Goal: Task Accomplishment & Management: Manage account settings

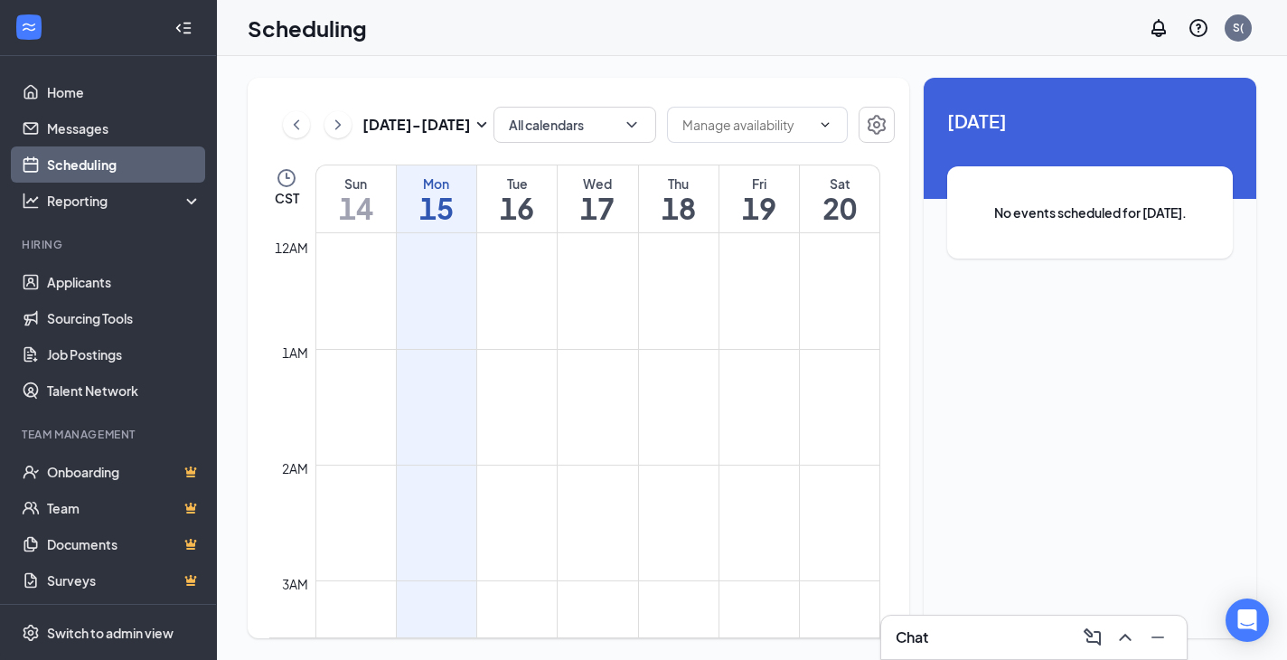
scroll to position [888, 0]
click at [528, 209] on h1 "16" at bounding box center [517, 208] width 80 height 31
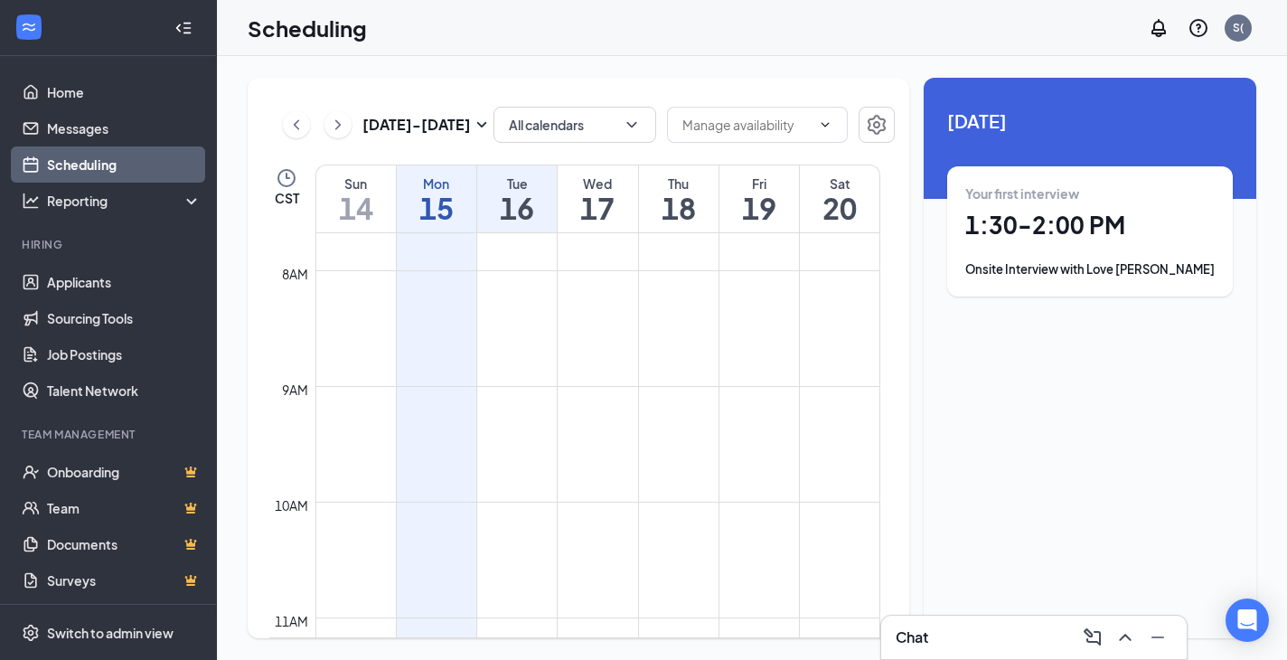
click at [1094, 267] on div "Onsite Interview with Love [PERSON_NAME]" at bounding box center [1089, 269] width 249 height 18
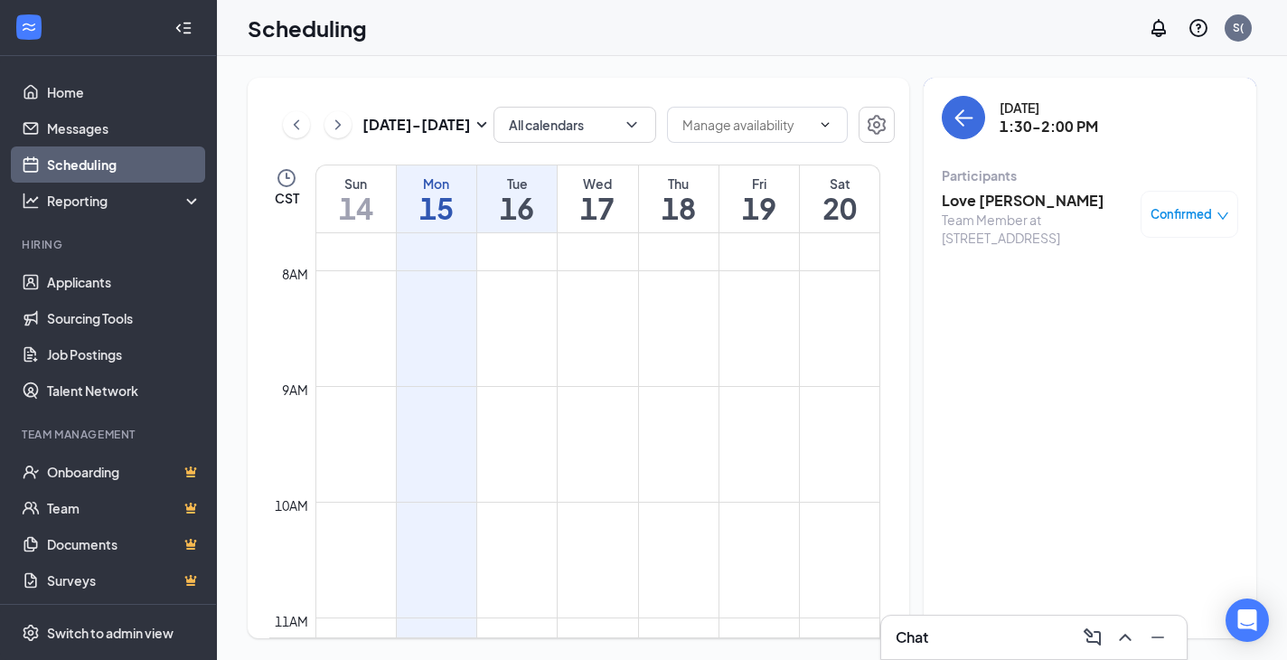
click at [1025, 226] on div "Team Member at [STREET_ADDRESS]" at bounding box center [1037, 229] width 190 height 36
click at [1004, 201] on h3 "Love [PERSON_NAME]" at bounding box center [1037, 201] width 190 height 20
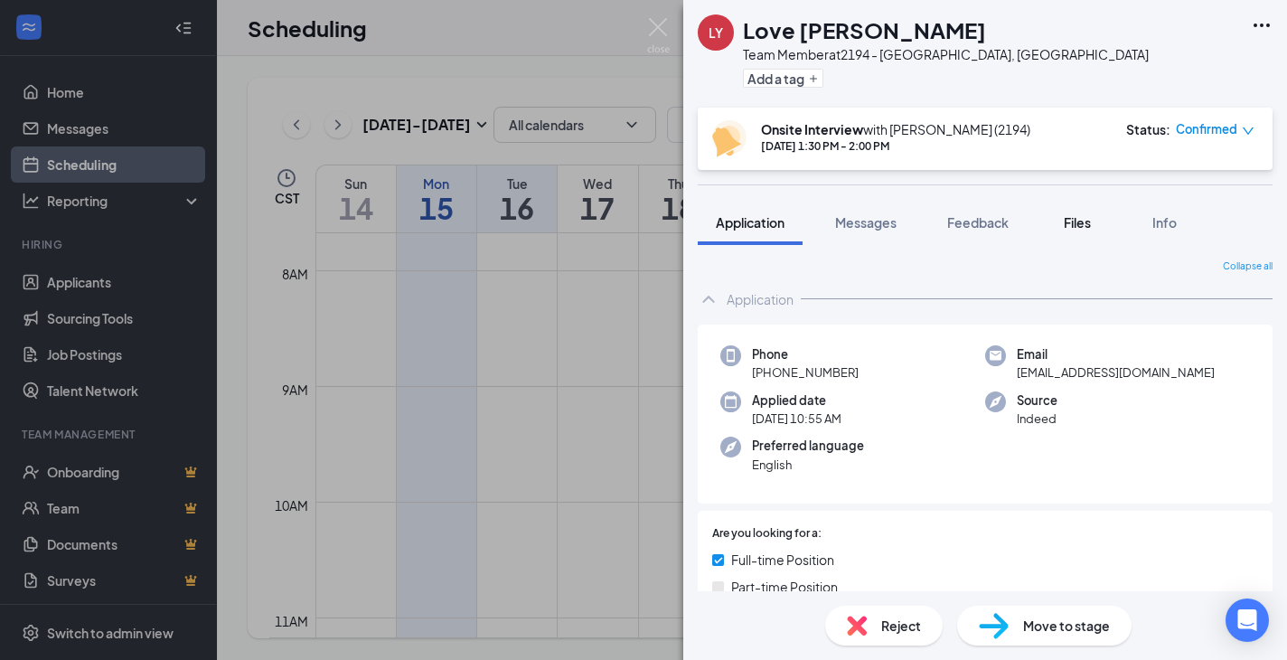
click at [1078, 221] on span "Files" at bounding box center [1077, 222] width 27 height 16
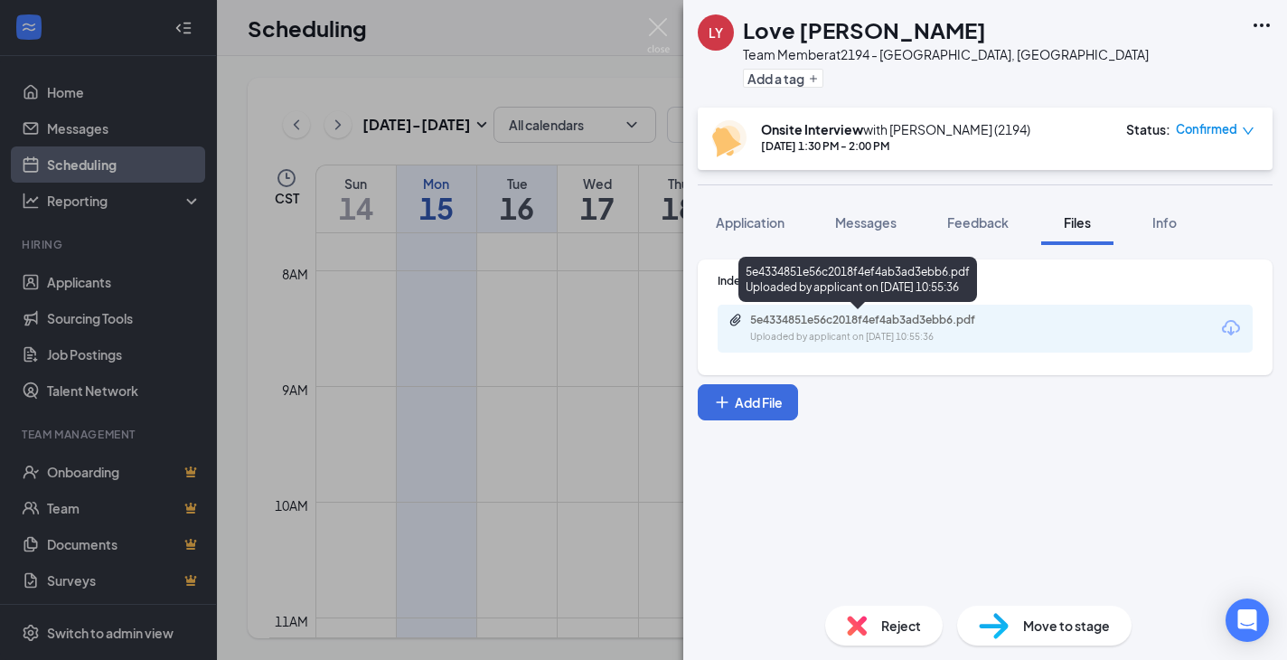
click at [916, 318] on div "5e4334851e56c2018f4ef4ab3ad3ebb6.pdf" at bounding box center [876, 320] width 253 height 14
